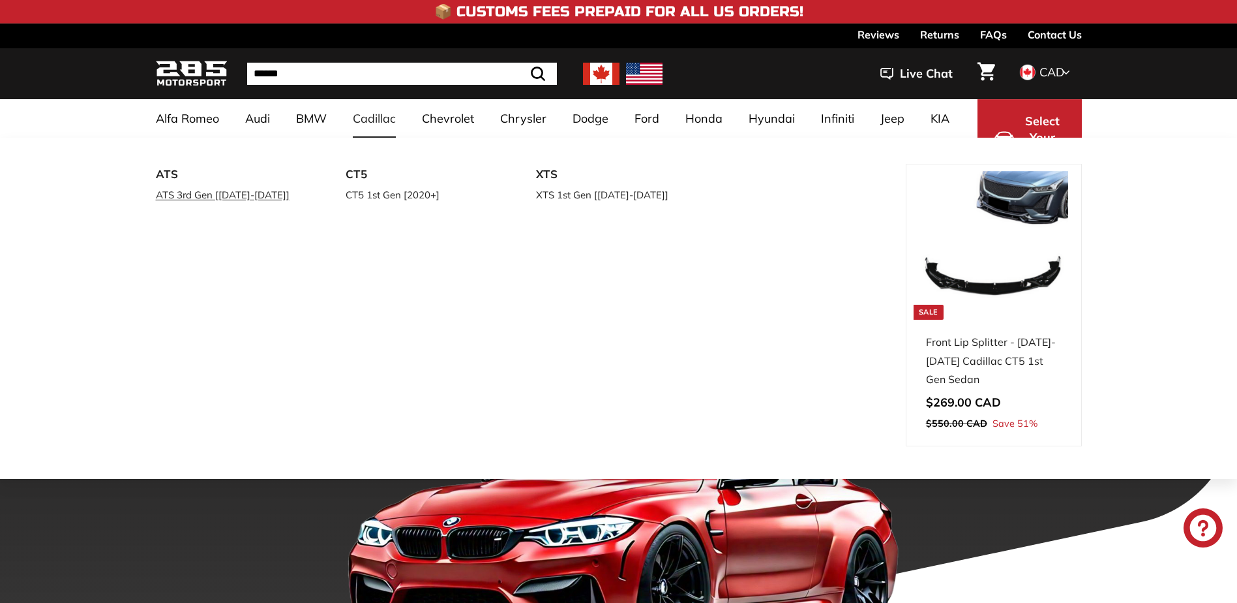
click at [226, 196] on link "ATS 3rd Gen [[DATE]-[DATE]]" at bounding box center [233, 194] width 154 height 19
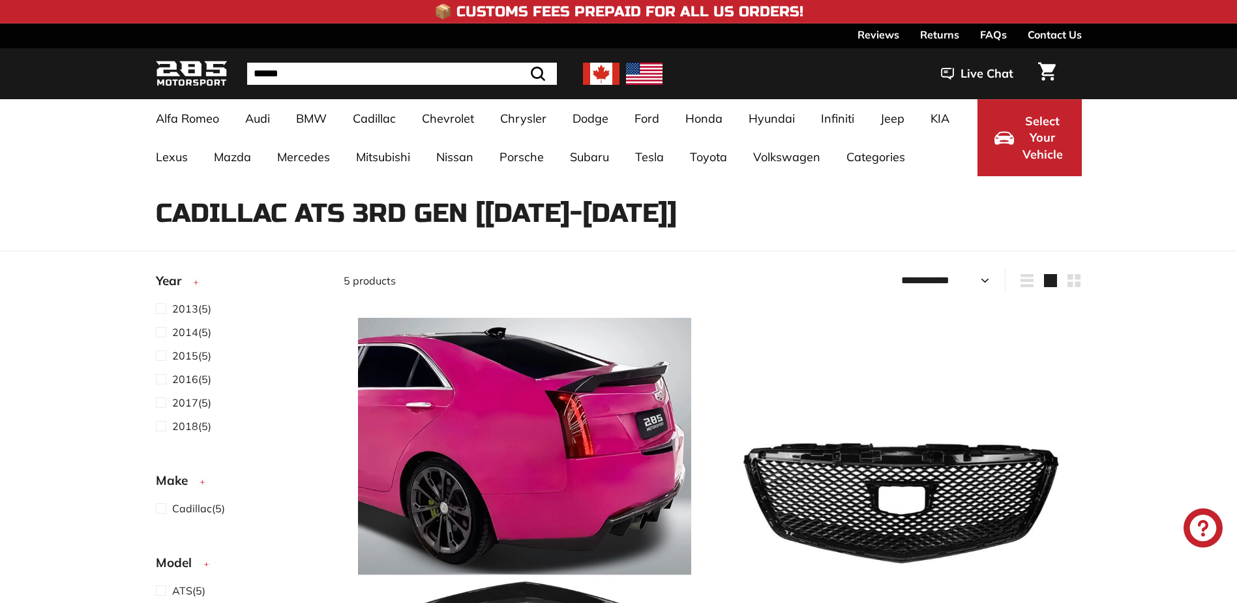
select select "**********"
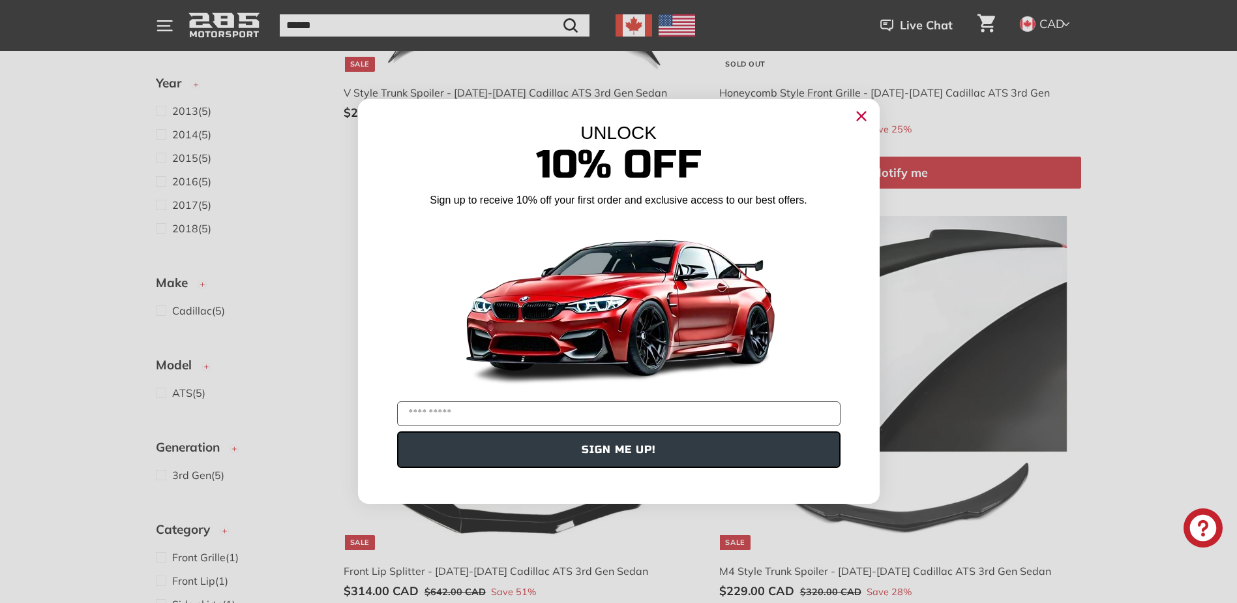
scroll to position [587, 0]
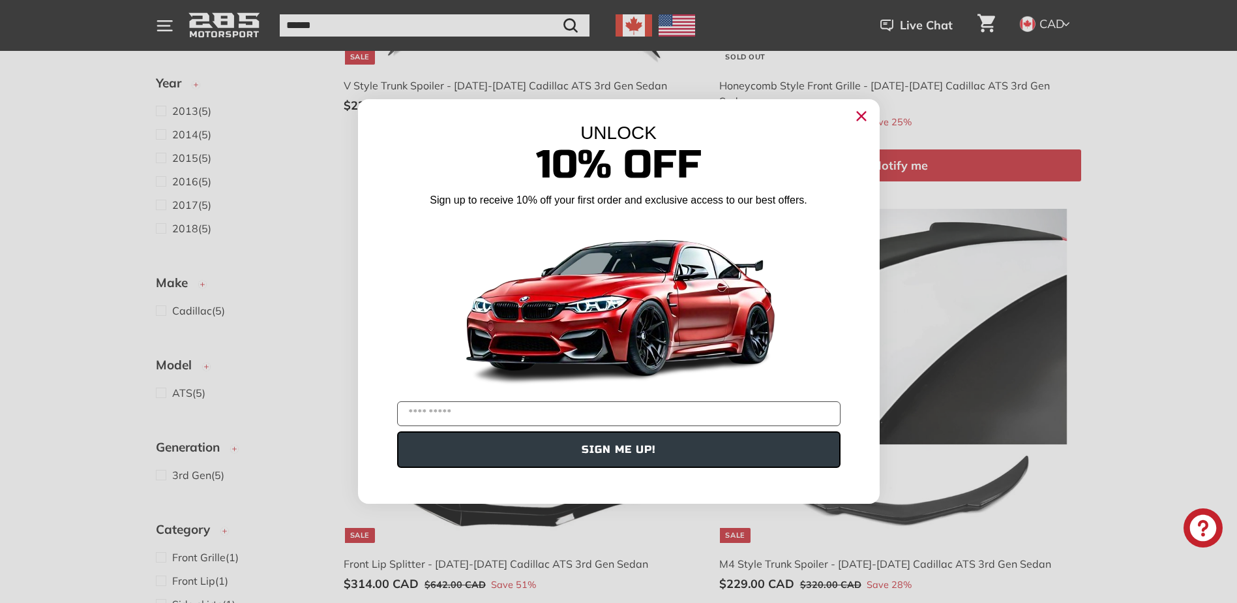
click at [855, 113] on circle "Close dialog" at bounding box center [861, 116] width 20 height 20
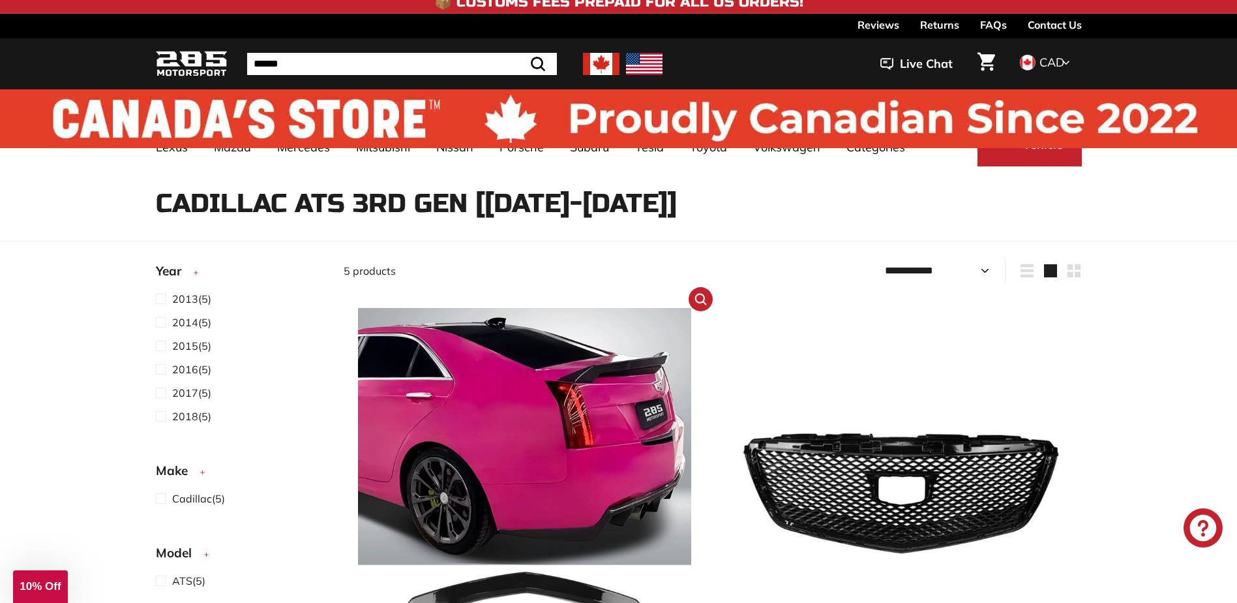
scroll to position [0, 0]
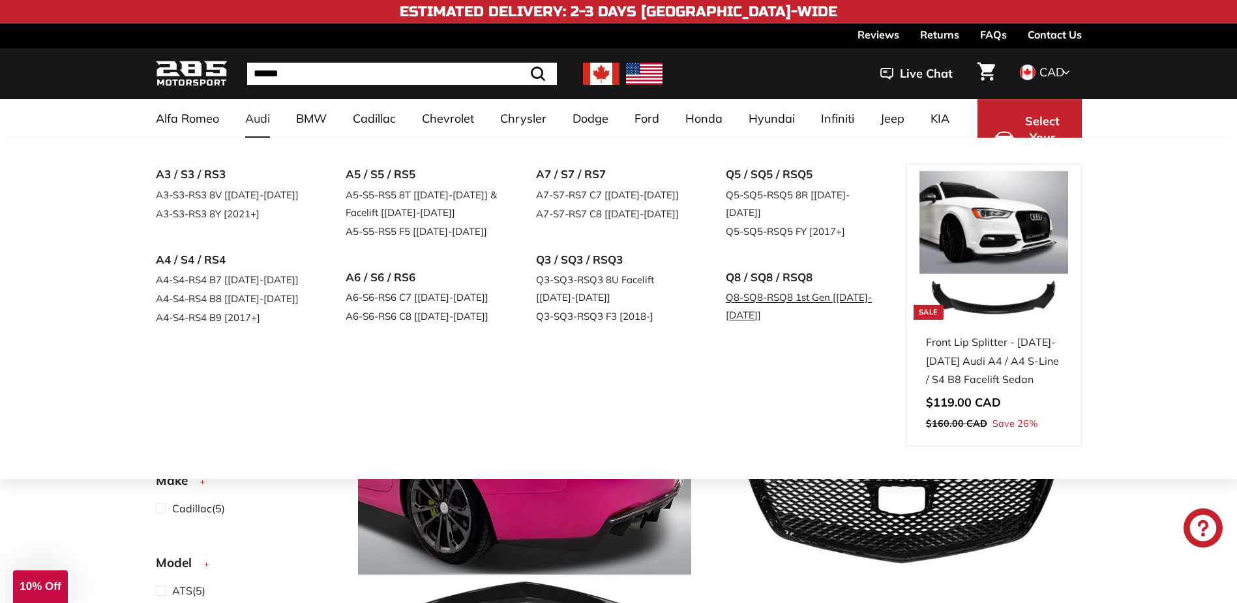
click at [753, 288] on link "Q8-SQ8-RSQ8 1st Gen [[DATE]-[DATE]]" at bounding box center [803, 306] width 154 height 37
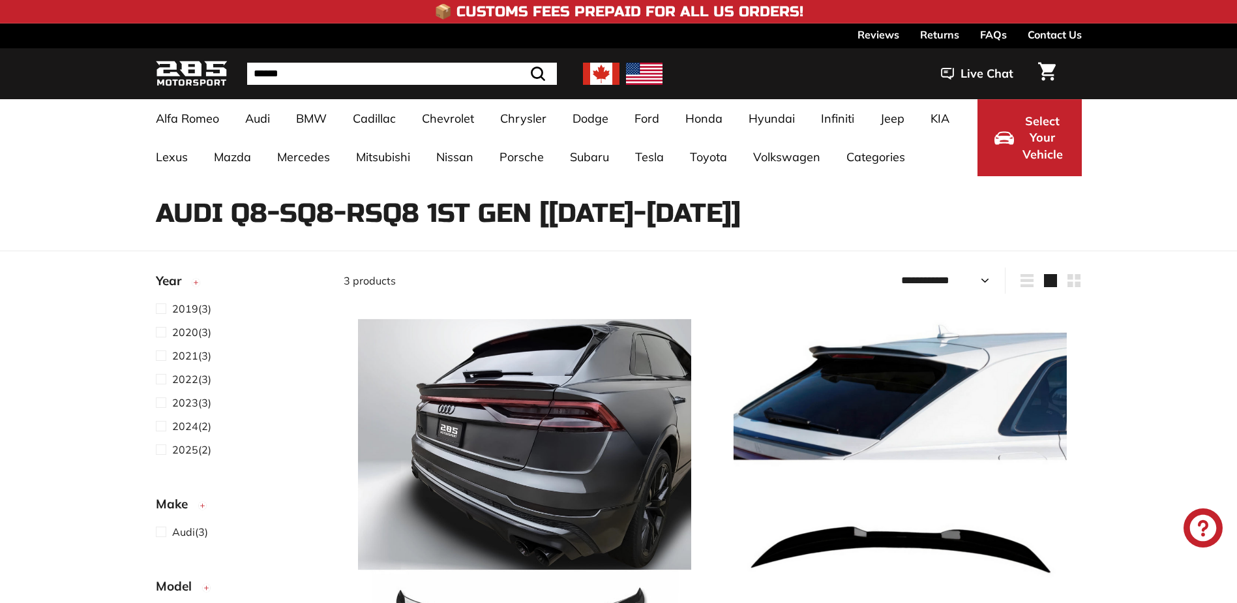
select select "**********"
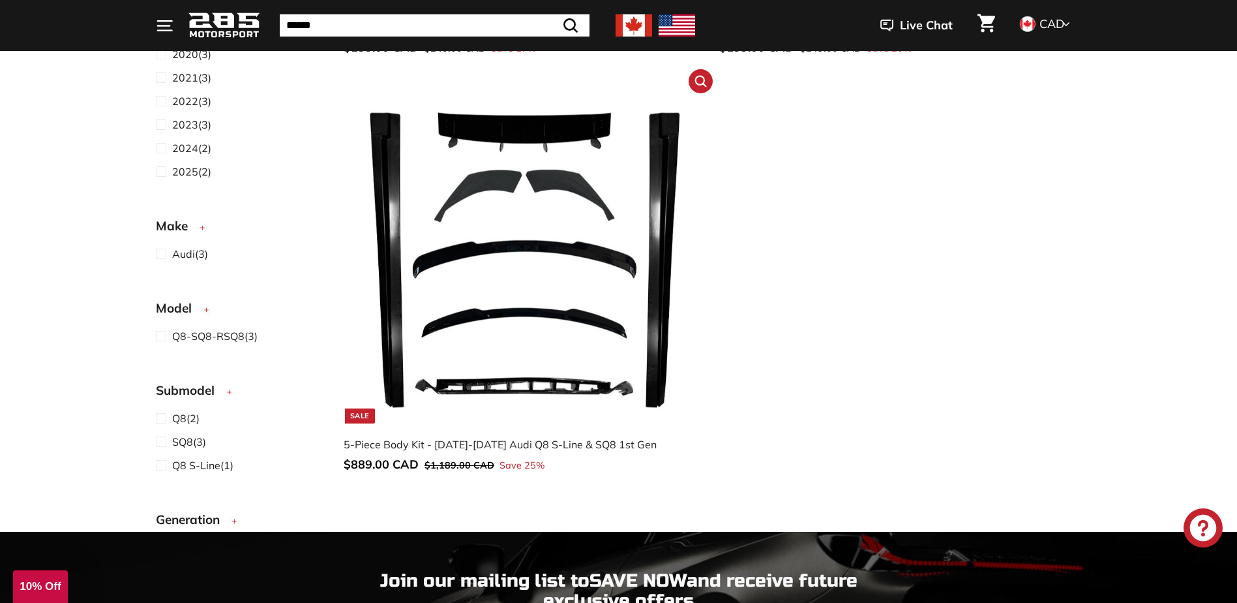
scroll to position [652, 0]
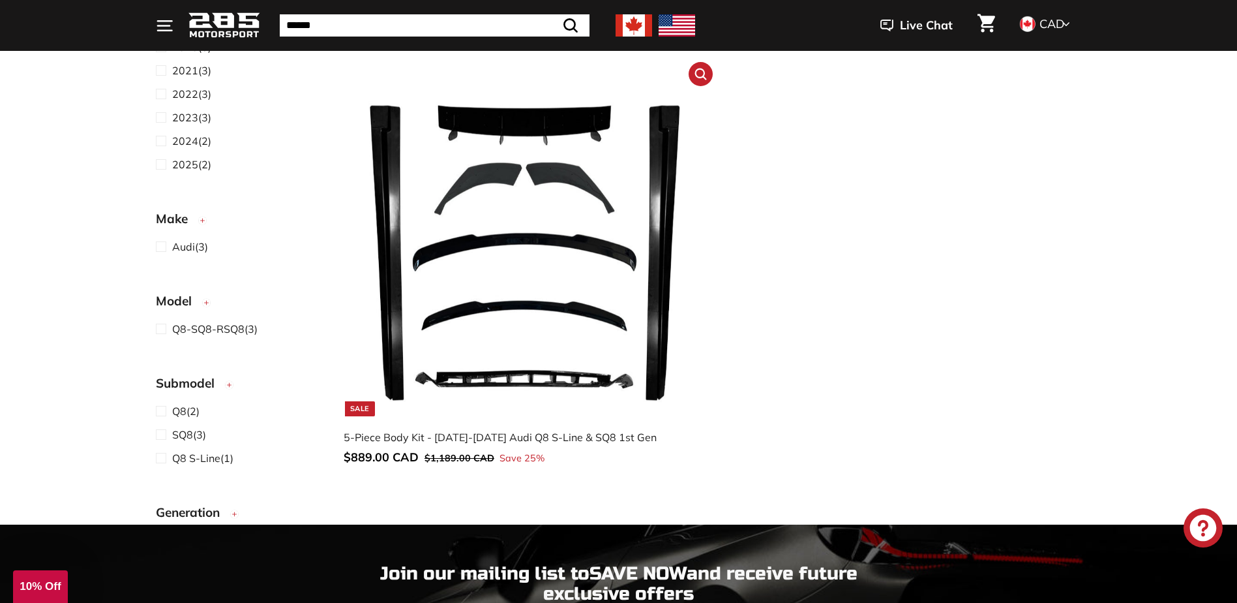
click at [511, 344] on img at bounding box center [524, 249] width 333 height 333
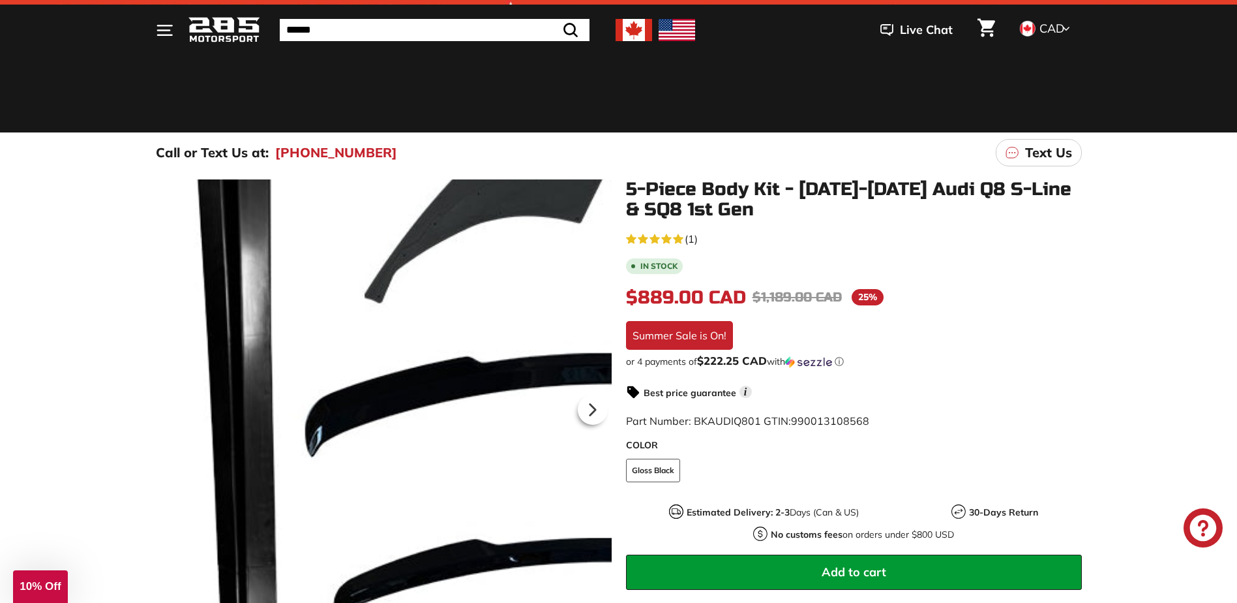
scroll to position [196, 0]
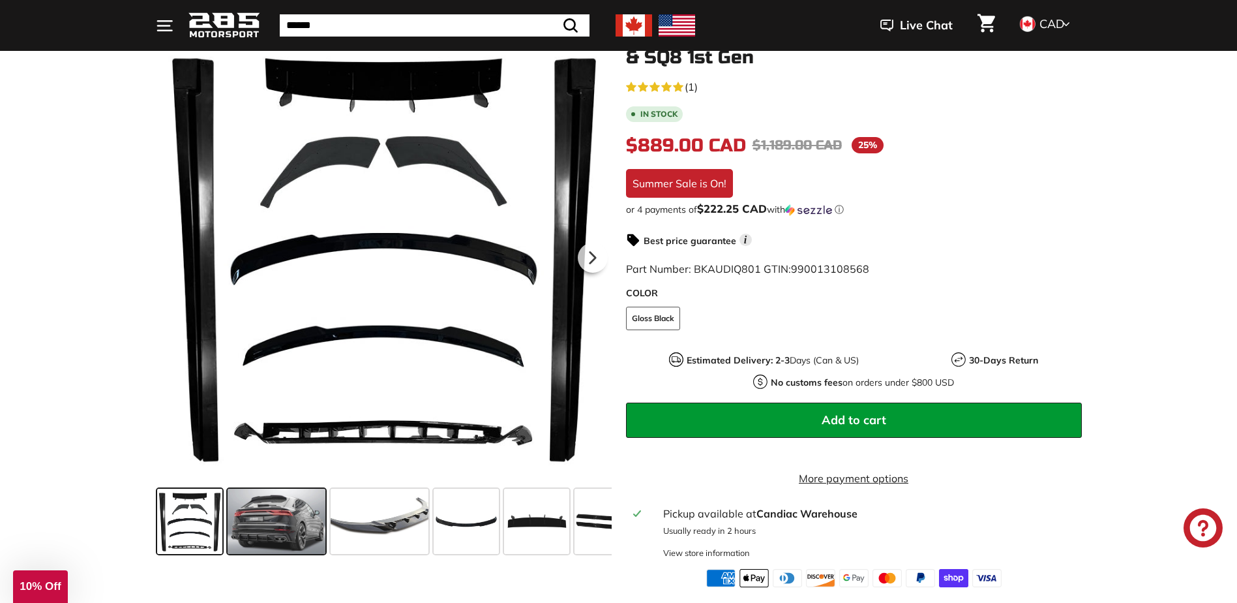
click at [273, 531] on span at bounding box center [277, 520] width 98 height 65
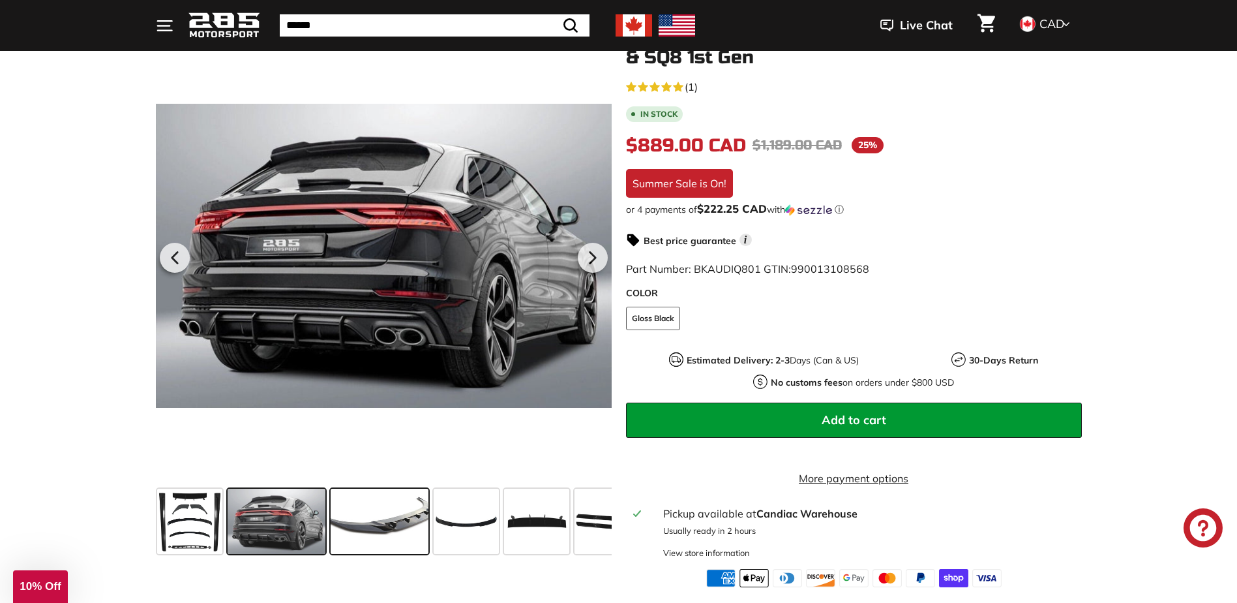
click at [353, 527] on span at bounding box center [380, 520] width 98 height 65
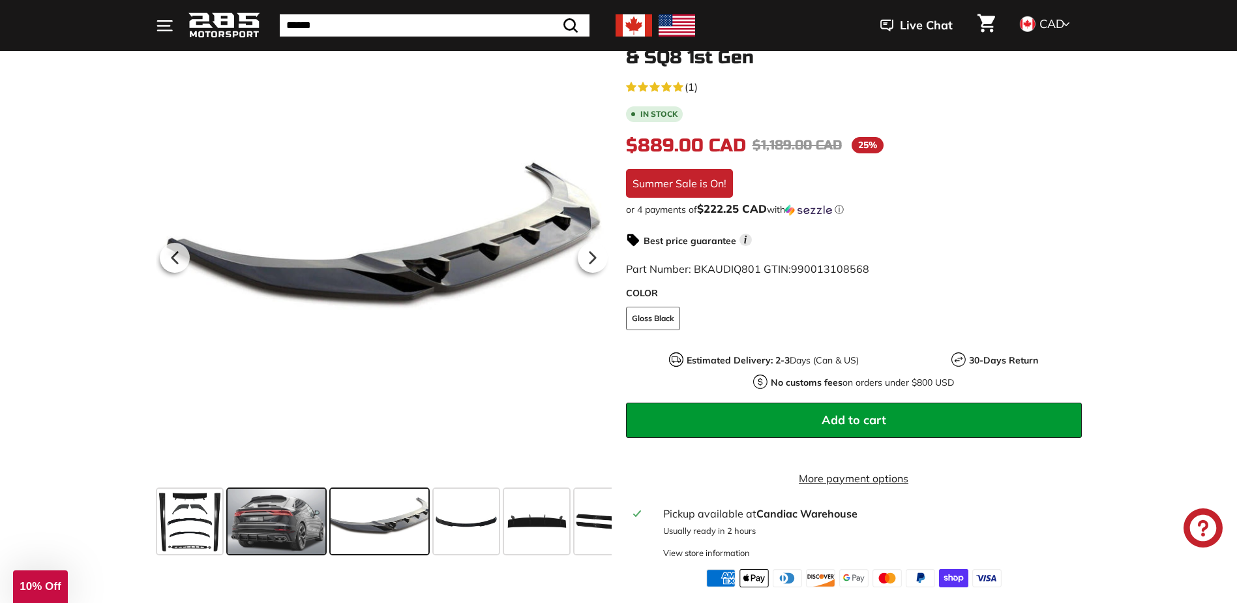
click at [254, 521] on span at bounding box center [277, 520] width 98 height 65
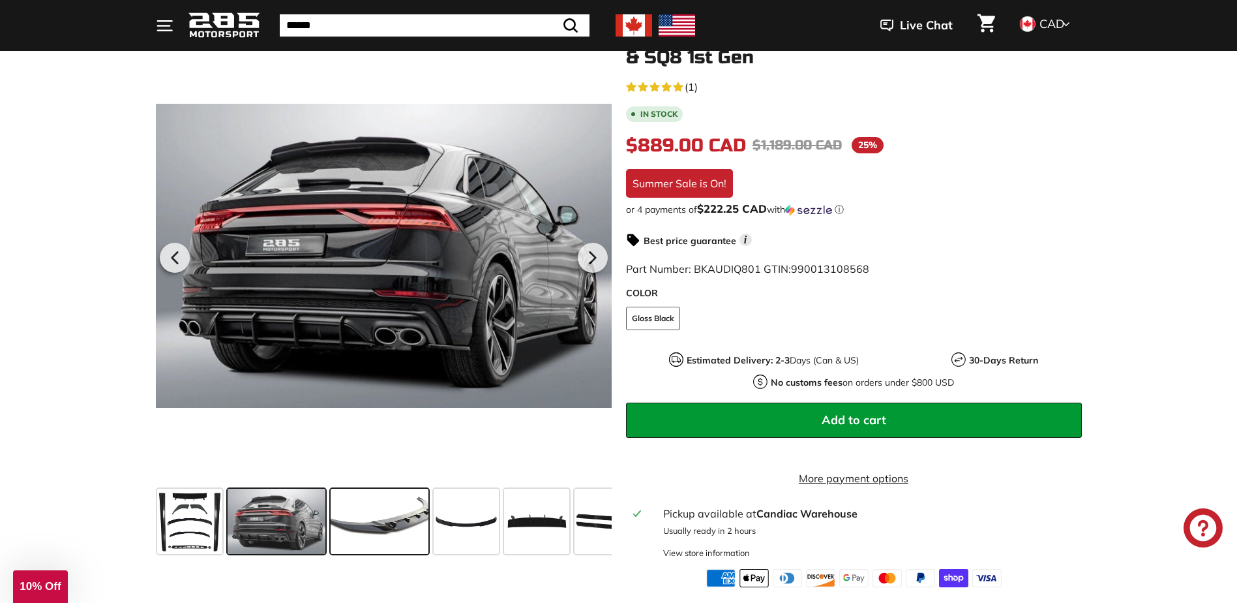
click at [354, 526] on span at bounding box center [380, 520] width 98 height 65
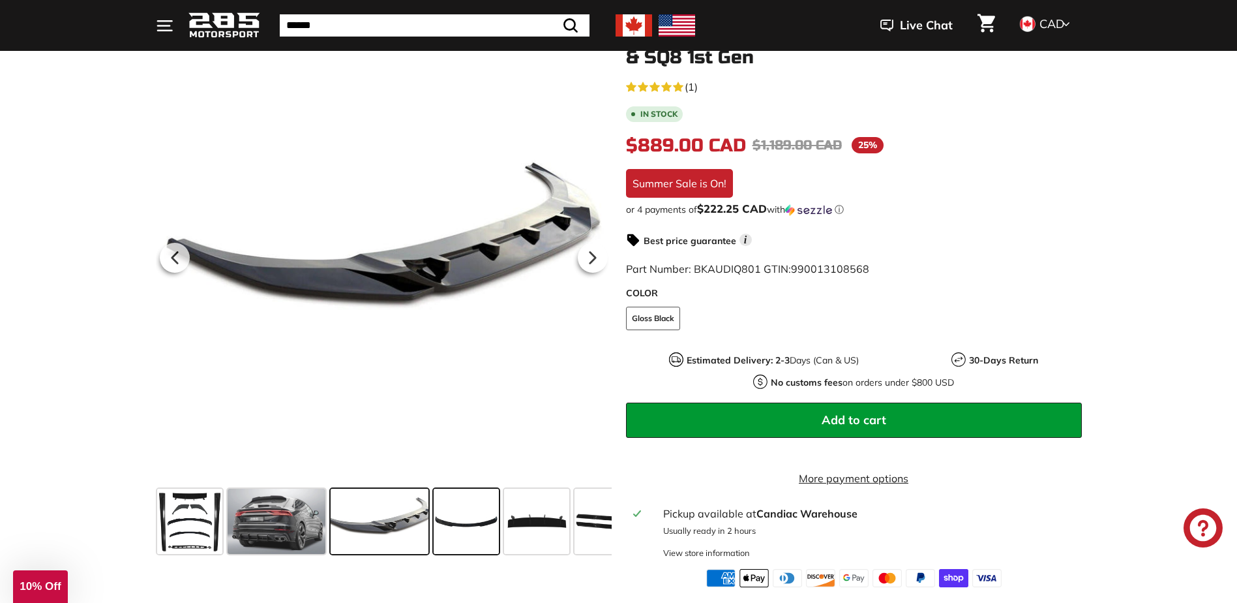
click at [443, 520] on span at bounding box center [466, 520] width 65 height 65
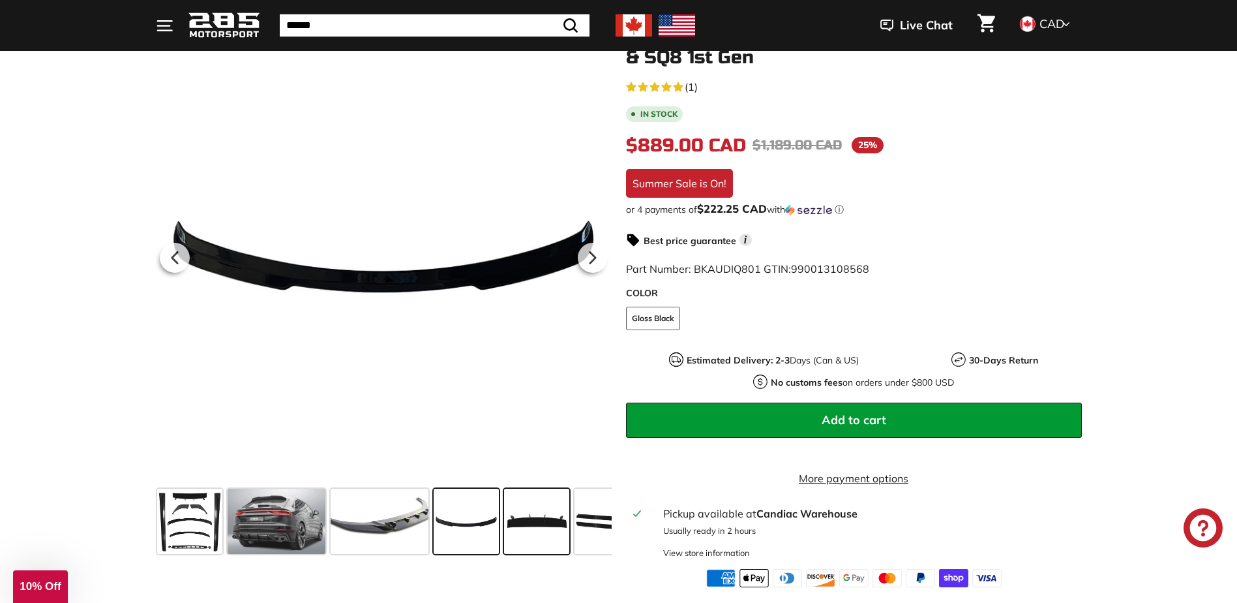
click at [503, 522] on div at bounding box center [536, 521] width 70 height 70
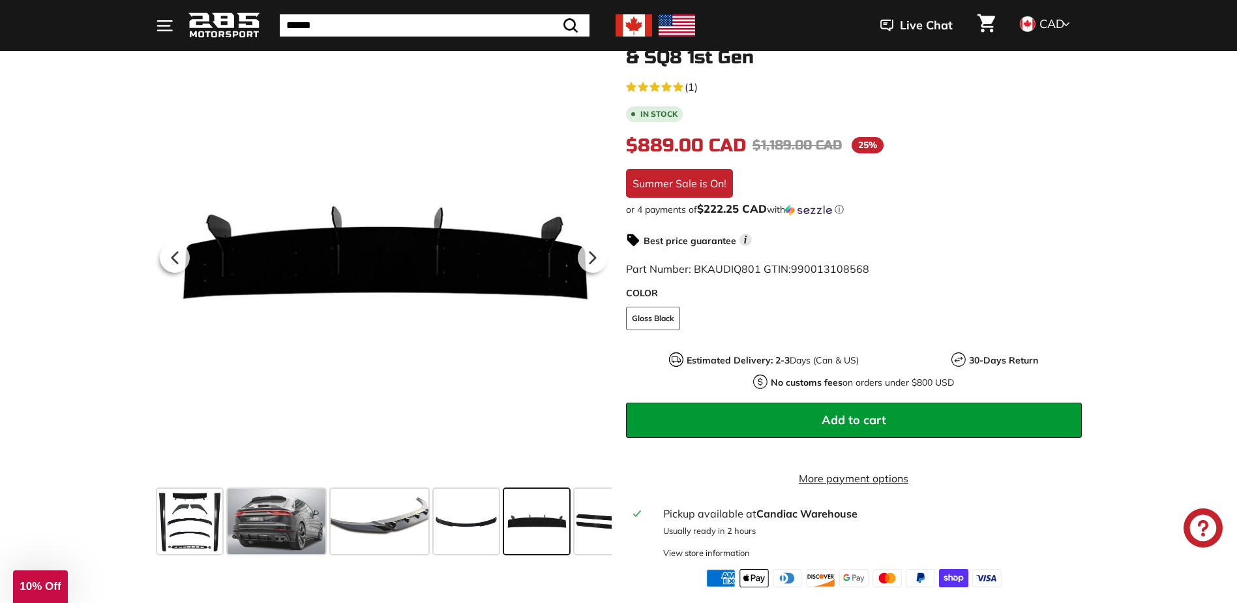
click at [619, 531] on div "5-Piece Body Kit - 2019-2023 Audi Q8 S-Line & SQ8 1st Gen 5.0 rating (1 votes) …" at bounding box center [847, 307] width 470 height 560
click at [584, 533] on span at bounding box center [607, 520] width 65 height 65
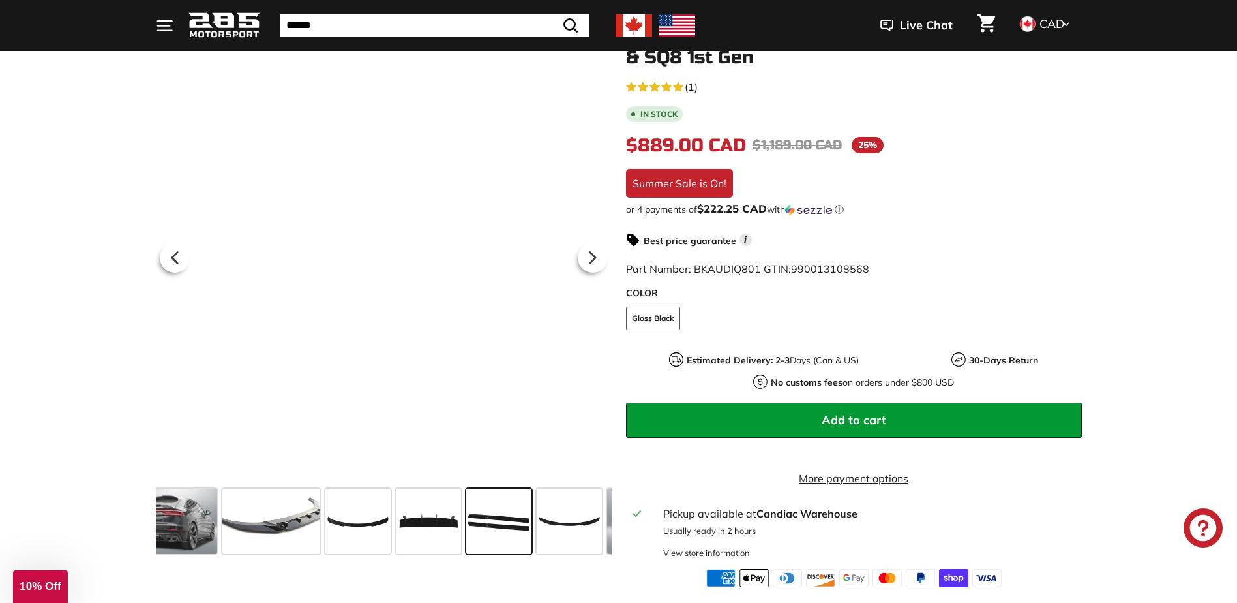
scroll to position [0, 224]
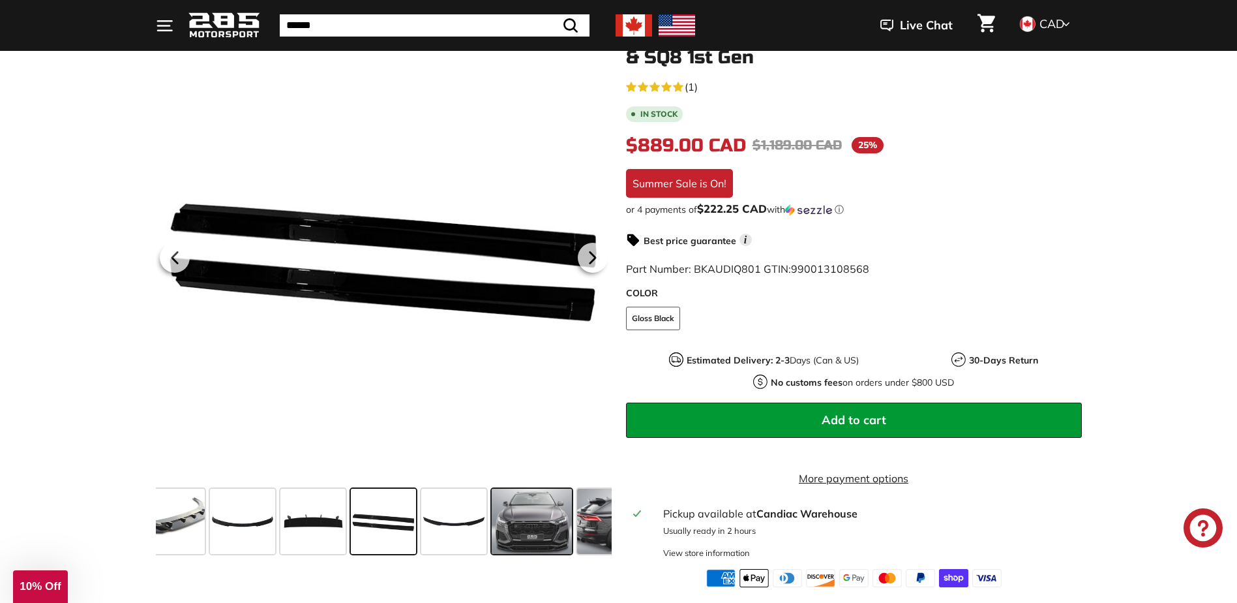
click at [511, 530] on span at bounding box center [532, 520] width 81 height 65
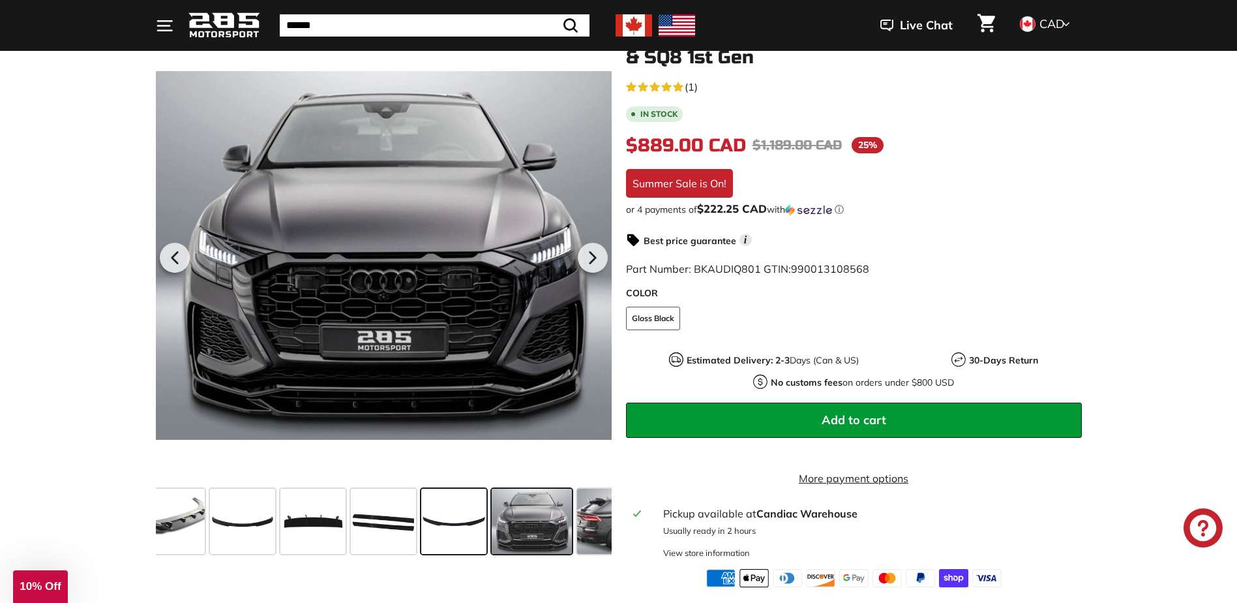
click at [438, 526] on span at bounding box center [453, 520] width 65 height 65
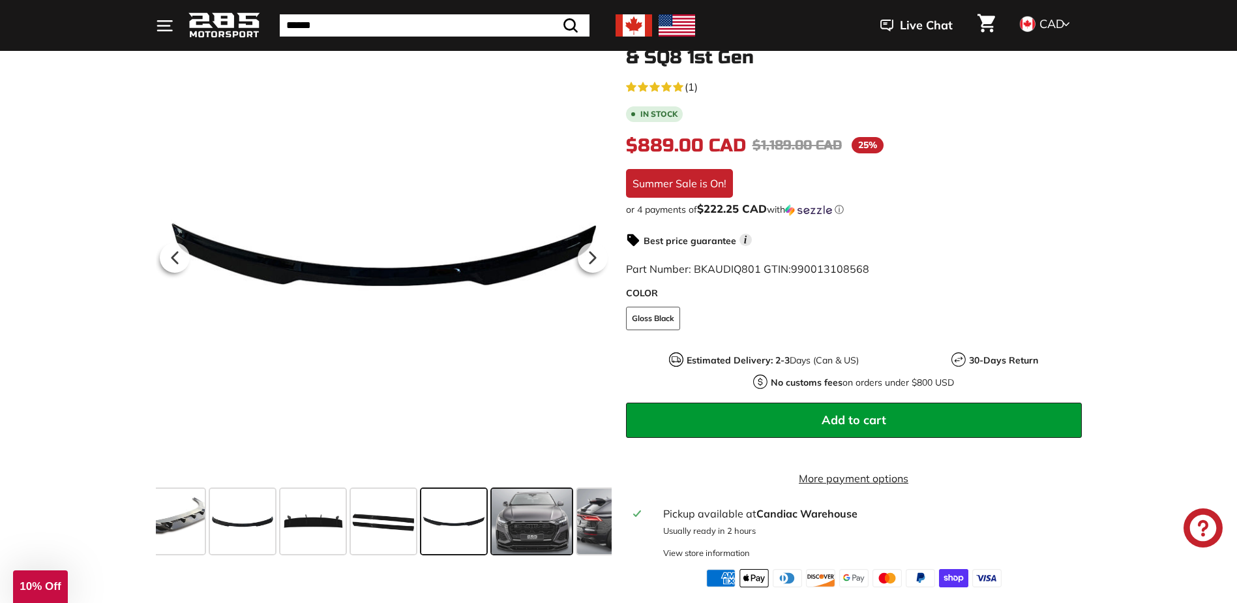
click at [522, 528] on span at bounding box center [532, 520] width 81 height 65
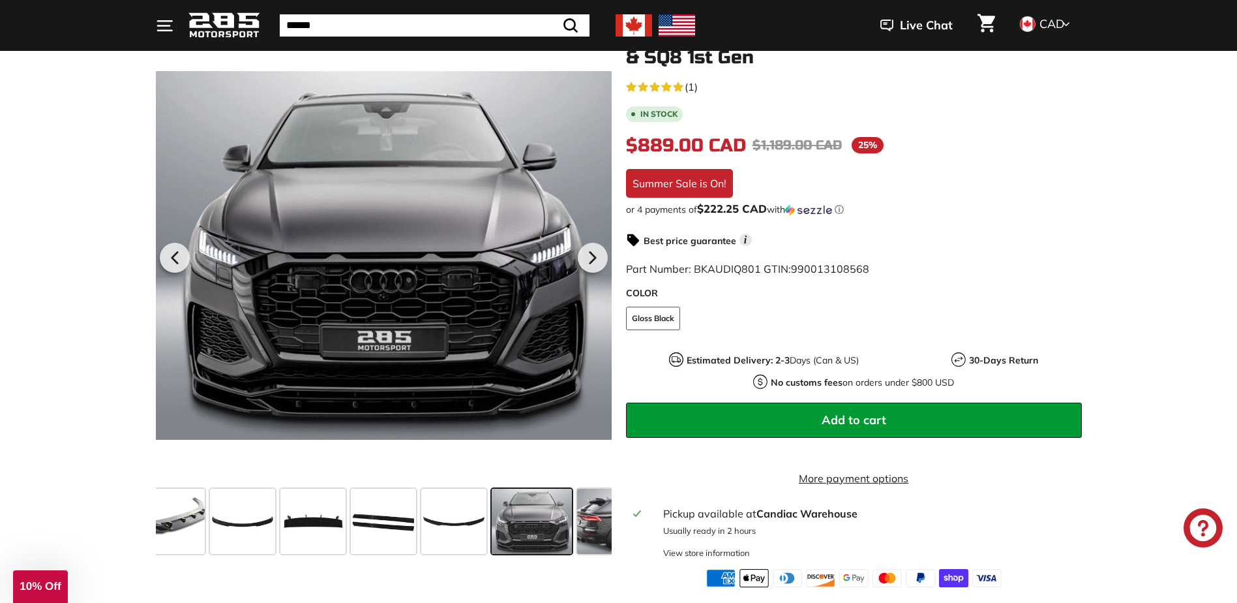
click at [567, 524] on span at bounding box center [532, 520] width 81 height 65
click at [580, 522] on span at bounding box center [626, 520] width 98 height 65
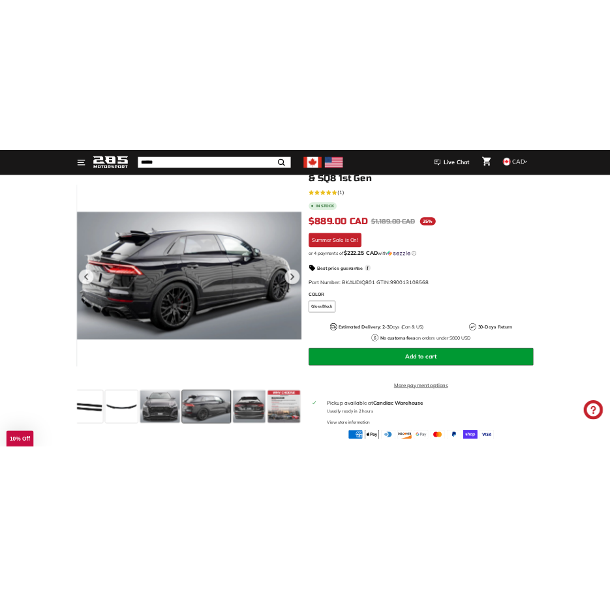
scroll to position [200, 0]
